Goal: Task Accomplishment & Management: Use online tool/utility

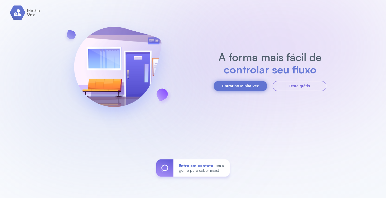
click at [257, 86] on button "Entrar no Minha Vez" at bounding box center [241, 86] width 54 height 10
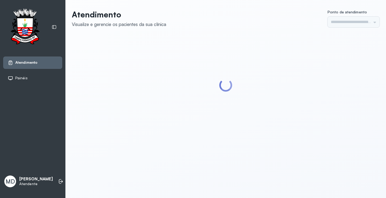
type input "*********"
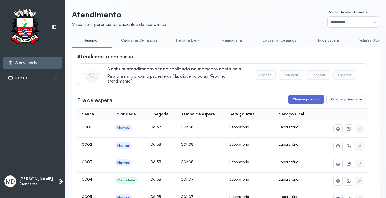
click at [306, 98] on button "Chamar próximo" at bounding box center [305, 99] width 35 height 9
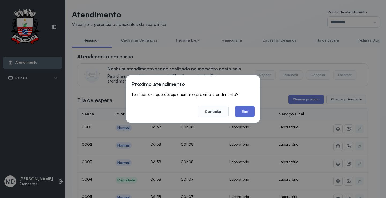
click at [246, 112] on button "Sim" at bounding box center [245, 112] width 20 height 12
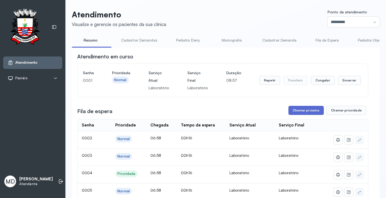
click at [307, 109] on button "Chamar próximo" at bounding box center [305, 110] width 35 height 9
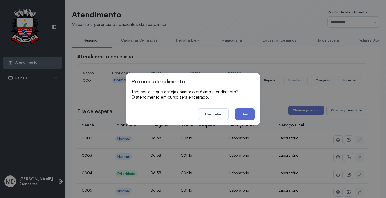
click at [249, 114] on button "Sim" at bounding box center [245, 114] width 20 height 12
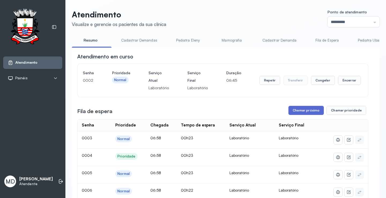
click at [297, 112] on button "Chamar próximo" at bounding box center [305, 110] width 35 height 9
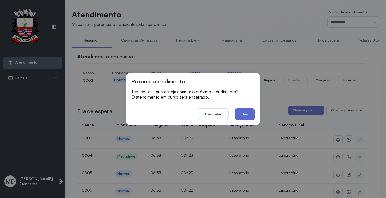
click at [249, 115] on button "Sim" at bounding box center [245, 114] width 20 height 12
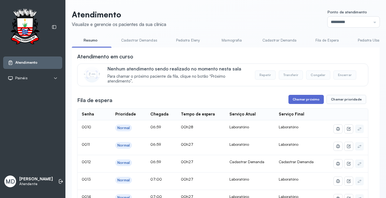
click at [294, 102] on button "Chamar próximo" at bounding box center [305, 99] width 35 height 9
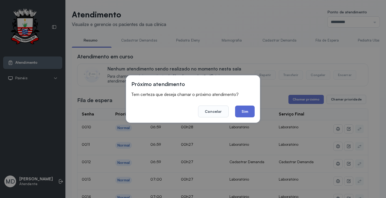
click at [240, 112] on button "Sim" at bounding box center [245, 112] width 20 height 12
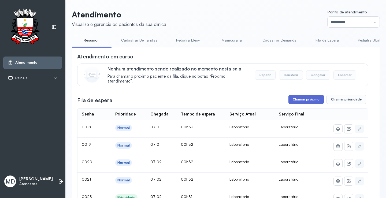
click at [304, 102] on button "Chamar próximo" at bounding box center [305, 99] width 35 height 9
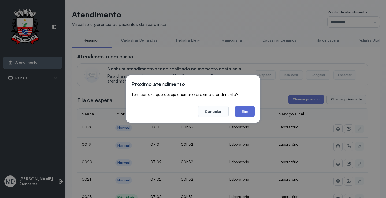
click at [245, 110] on button "Sim" at bounding box center [245, 112] width 20 height 12
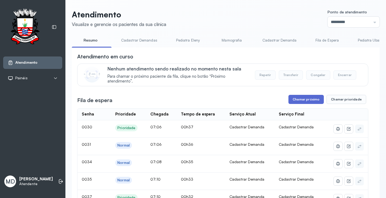
click at [303, 100] on button "Chamar próximo" at bounding box center [305, 99] width 35 height 9
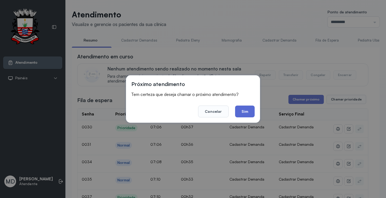
click at [242, 113] on button "Sim" at bounding box center [245, 112] width 20 height 12
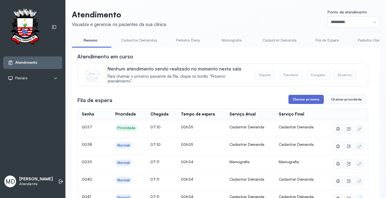
click at [309, 98] on button "Chamar próximo" at bounding box center [305, 99] width 35 height 9
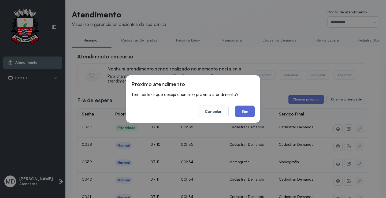
click at [246, 110] on button "Sim" at bounding box center [245, 112] width 20 height 12
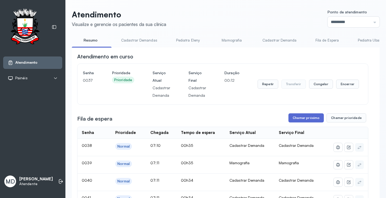
click at [295, 120] on button "Chamar próximo" at bounding box center [305, 117] width 35 height 9
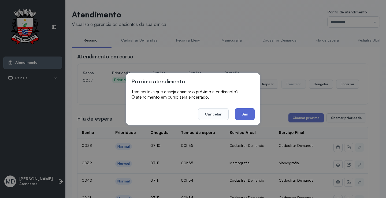
click at [239, 114] on button "Sim" at bounding box center [245, 114] width 20 height 12
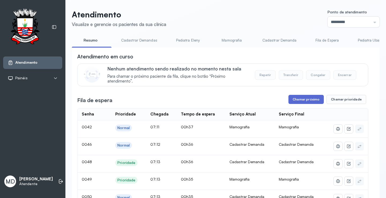
click at [308, 101] on button "Chamar próximo" at bounding box center [305, 99] width 35 height 9
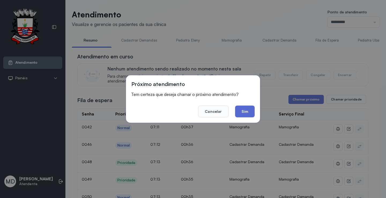
click at [247, 114] on button "Sim" at bounding box center [245, 112] width 20 height 12
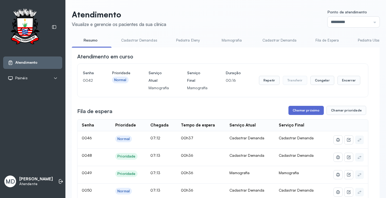
click at [301, 110] on button "Chamar próximo" at bounding box center [305, 110] width 35 height 9
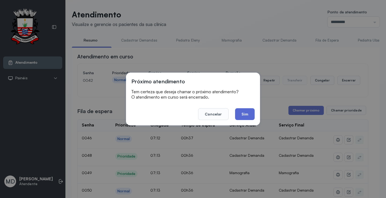
click at [245, 114] on button "Sim" at bounding box center [245, 114] width 20 height 12
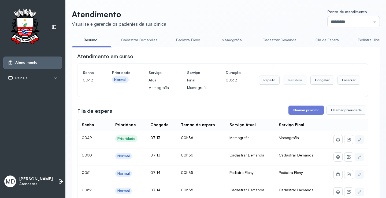
scroll to position [54, 0]
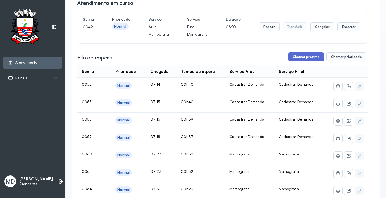
click at [298, 56] on button "Chamar próximo" at bounding box center [305, 56] width 35 height 9
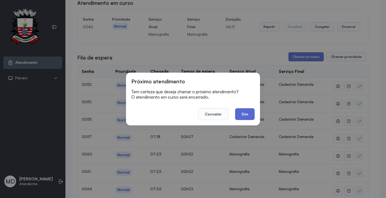
click at [242, 111] on button "Sim" at bounding box center [245, 114] width 20 height 12
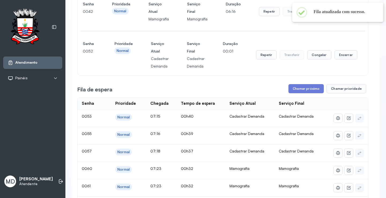
scroll to position [80, 0]
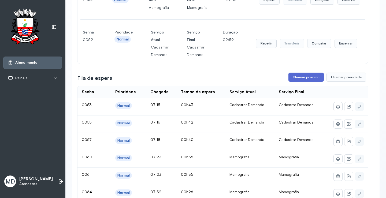
click at [311, 79] on button "Chamar próximo" at bounding box center [305, 77] width 35 height 9
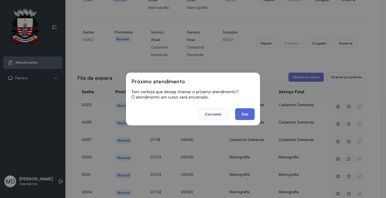
click at [240, 115] on button "Sim" at bounding box center [245, 114] width 20 height 12
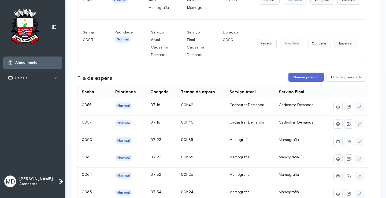
click at [315, 77] on button "Chamar próximo" at bounding box center [305, 77] width 35 height 9
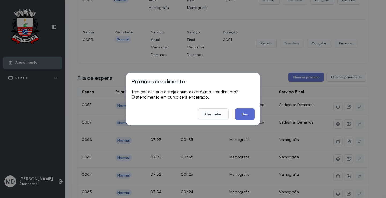
click at [247, 111] on button "Sim" at bounding box center [245, 114] width 20 height 12
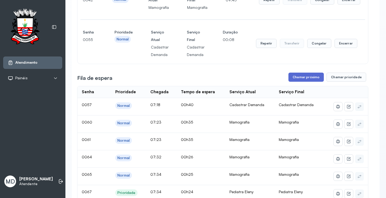
click at [315, 79] on button "Chamar próximo" at bounding box center [305, 77] width 35 height 9
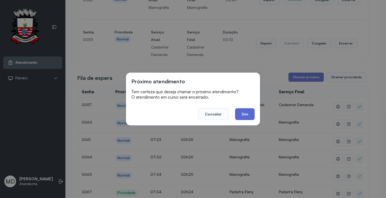
click at [250, 115] on button "Sim" at bounding box center [245, 114] width 20 height 12
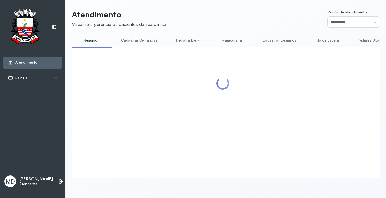
scroll to position [0, 0]
click at [310, 50] on div at bounding box center [226, 112] width 308 height 131
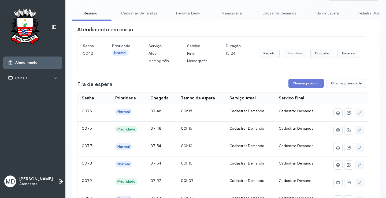
scroll to position [27, 0]
click at [307, 85] on button "Chamar próximo" at bounding box center [305, 83] width 35 height 9
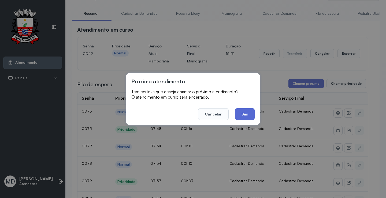
click at [245, 114] on button "Sim" at bounding box center [245, 114] width 20 height 12
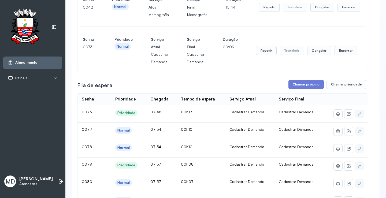
scroll to position [80, 0]
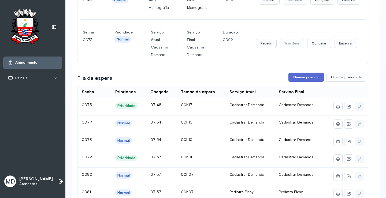
click at [300, 79] on button "Chamar próximo" at bounding box center [305, 77] width 35 height 9
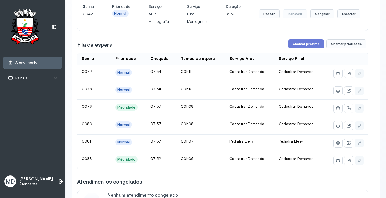
scroll to position [54, 0]
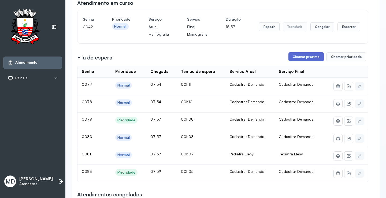
click at [301, 58] on button "Chamar próximo" at bounding box center [305, 56] width 35 height 9
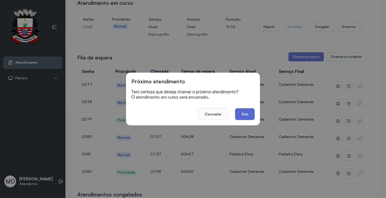
click at [239, 112] on button "Sim" at bounding box center [245, 114] width 20 height 12
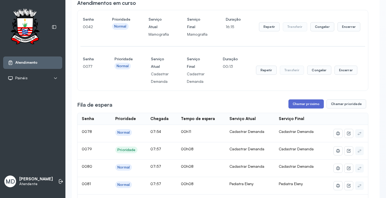
click at [302, 107] on button "Chamar próximo" at bounding box center [305, 103] width 35 height 9
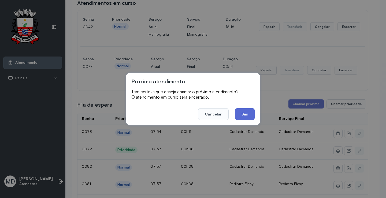
click at [246, 116] on button "Sim" at bounding box center [245, 114] width 20 height 12
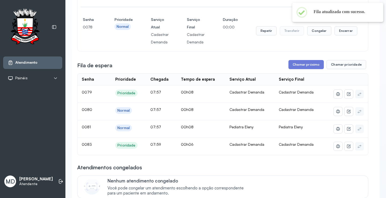
scroll to position [107, 0]
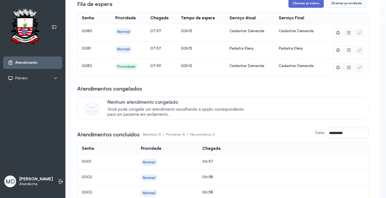
click at [305, 5] on button "Chamar próximo" at bounding box center [305, 3] width 35 height 9
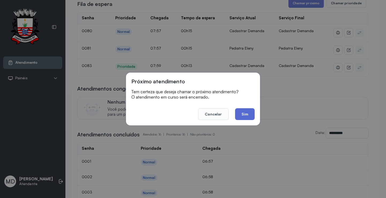
click at [239, 114] on button "Sim" at bounding box center [245, 114] width 20 height 12
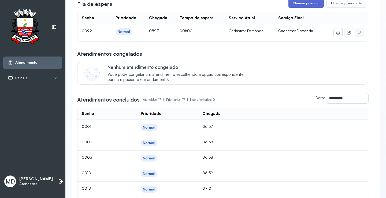
click at [308, 1] on button "Chamar próximo" at bounding box center [305, 3] width 35 height 9
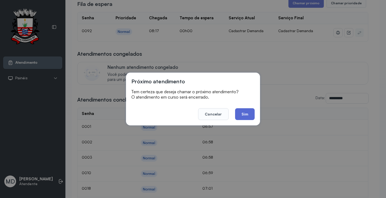
click at [244, 112] on button "Sim" at bounding box center [245, 114] width 20 height 12
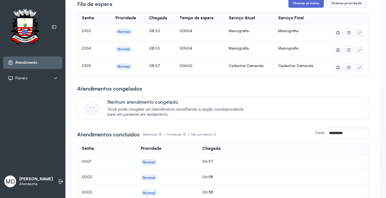
click at [305, 5] on button "Chamar próximo" at bounding box center [305, 3] width 35 height 9
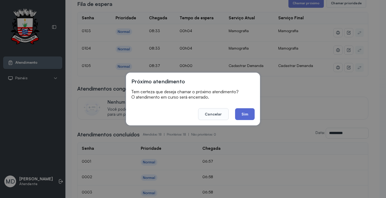
click at [248, 114] on button "Sim" at bounding box center [245, 114] width 20 height 12
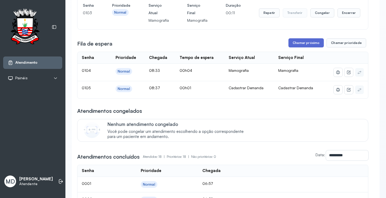
click at [303, 44] on button "Chamar próximo" at bounding box center [305, 42] width 35 height 9
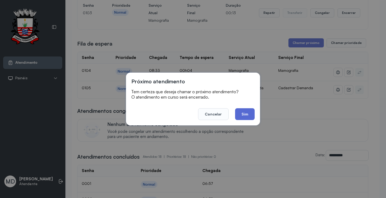
click at [251, 112] on button "Sim" at bounding box center [245, 114] width 20 height 12
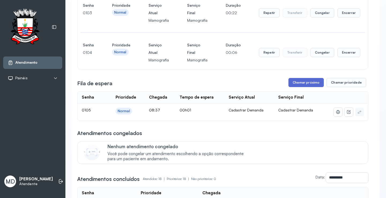
click at [305, 82] on button "Chamar próximo" at bounding box center [305, 82] width 35 height 9
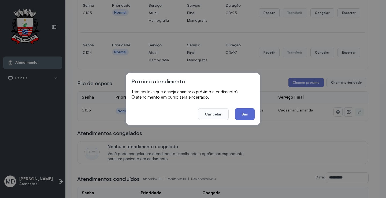
click at [241, 113] on button "Sim" at bounding box center [245, 114] width 20 height 12
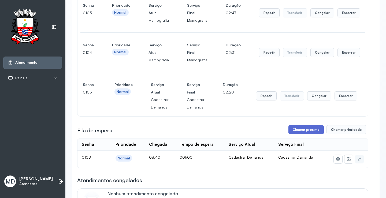
click at [303, 130] on button "Chamar próximo" at bounding box center [305, 129] width 35 height 9
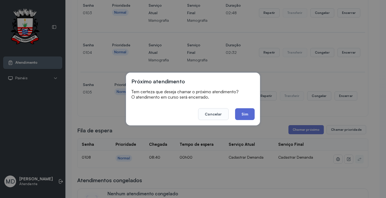
click at [243, 113] on button "Sim" at bounding box center [245, 114] width 20 height 12
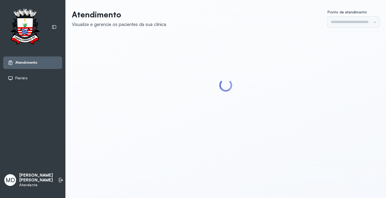
type input "*********"
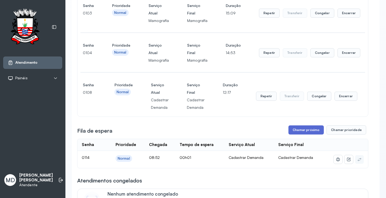
scroll to position [134, 0]
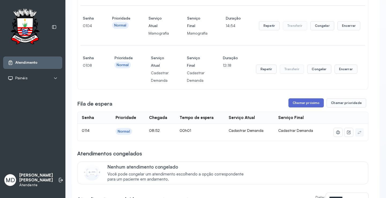
click at [295, 104] on button "Chamar próximo" at bounding box center [305, 102] width 35 height 9
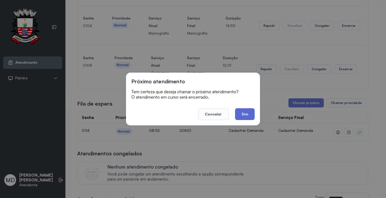
click at [243, 116] on button "Sim" at bounding box center [245, 114] width 20 height 12
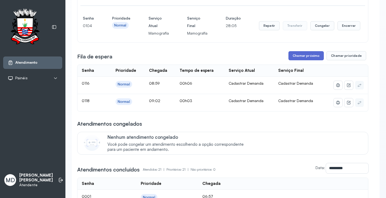
click at [305, 56] on button "Chamar próximo" at bounding box center [305, 55] width 35 height 9
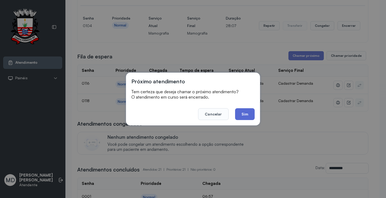
click at [248, 115] on button "Sim" at bounding box center [245, 114] width 20 height 12
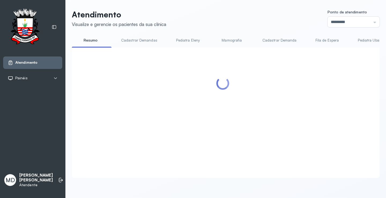
scroll to position [0, 0]
click at [310, 57] on div at bounding box center [222, 106] width 291 height 107
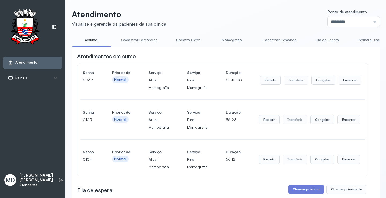
scroll to position [134, 0]
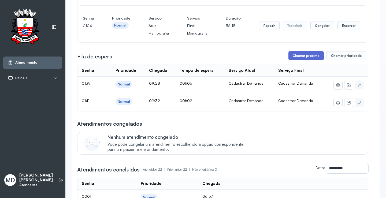
click at [303, 56] on button "Chamar próximo" at bounding box center [305, 55] width 35 height 9
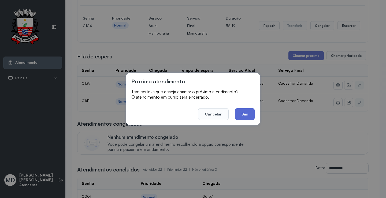
click at [240, 114] on button "Sim" at bounding box center [245, 114] width 20 height 12
